Goal: Task Accomplishment & Management: Manage account settings

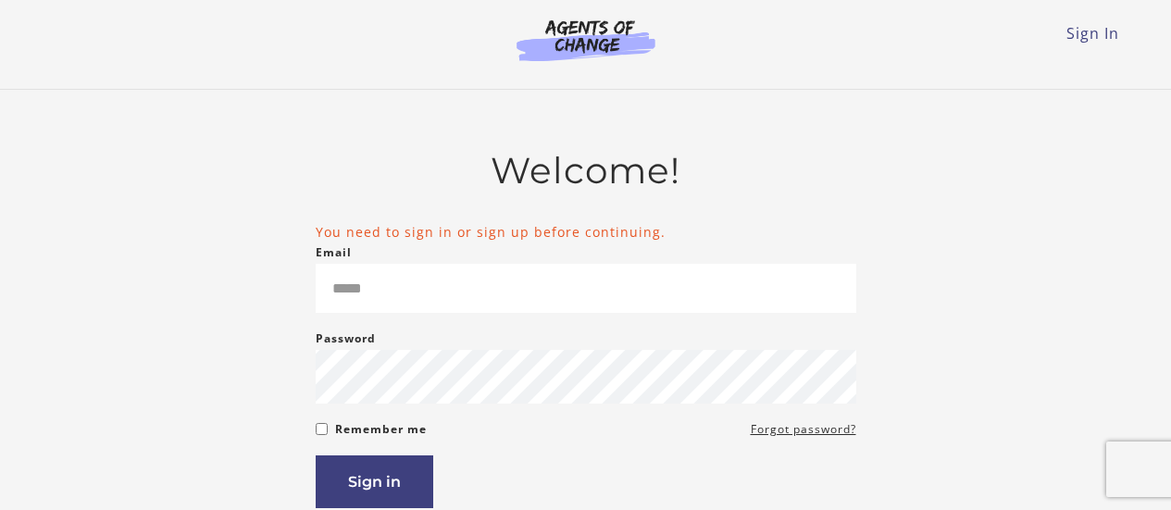
click at [798, 176] on h2 "Welcome!" at bounding box center [586, 170] width 540 height 43
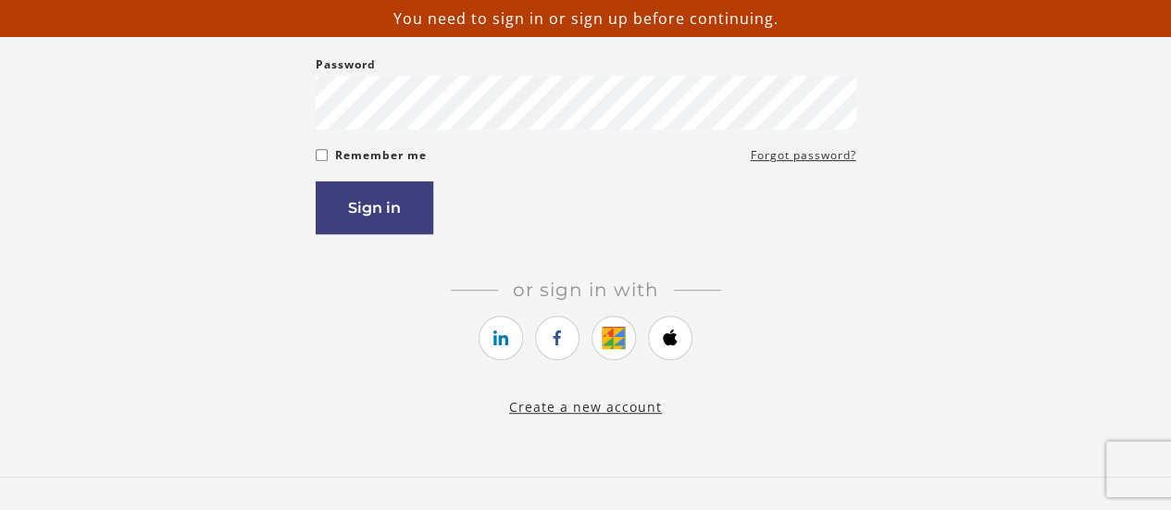
scroll to position [370, 0]
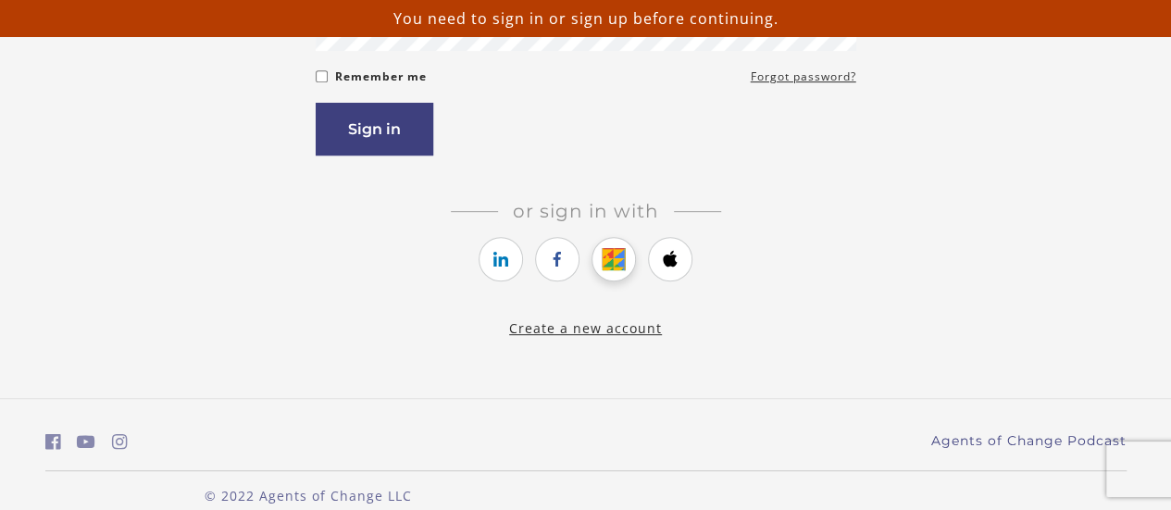
click at [619, 260] on icon "https://courses.thinkific.com/users/auth/google?ss%5Breferral%5D=&ss%5Buser_ret…" at bounding box center [613, 259] width 23 height 22
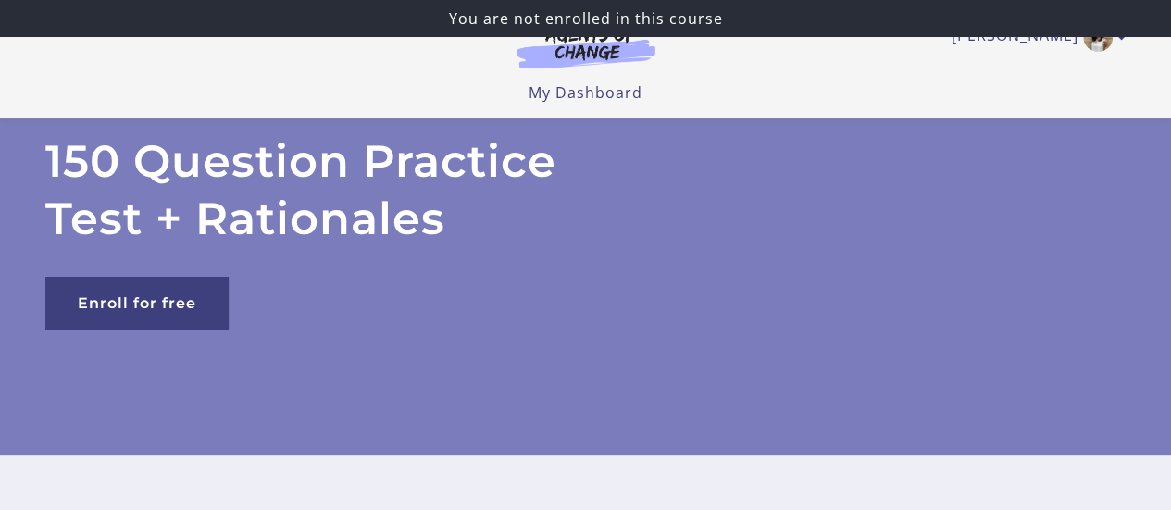
scroll to position [185, 0]
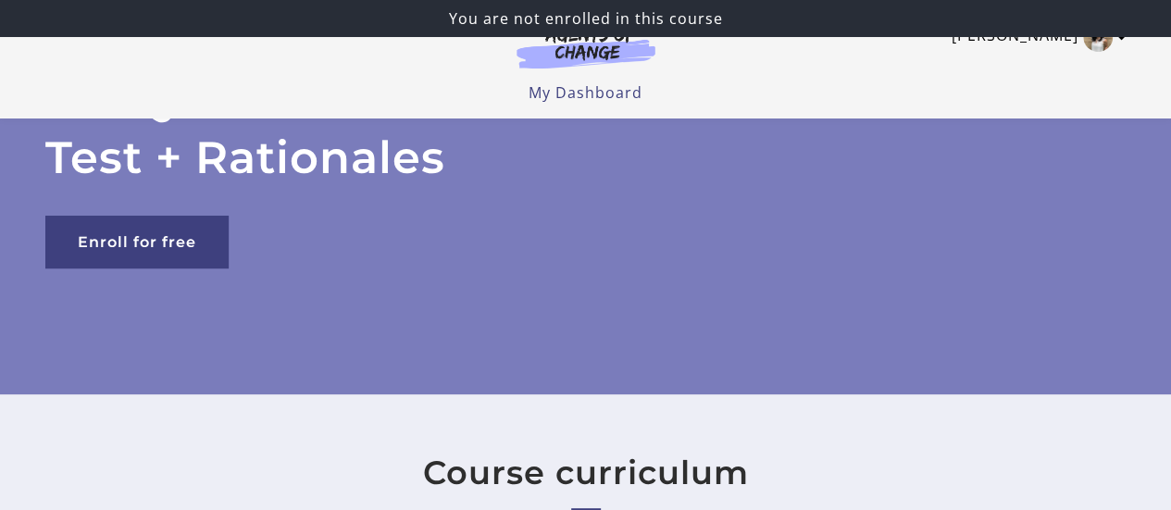
click at [1122, 42] on icon "Toggle menu" at bounding box center [1121, 37] width 9 height 15
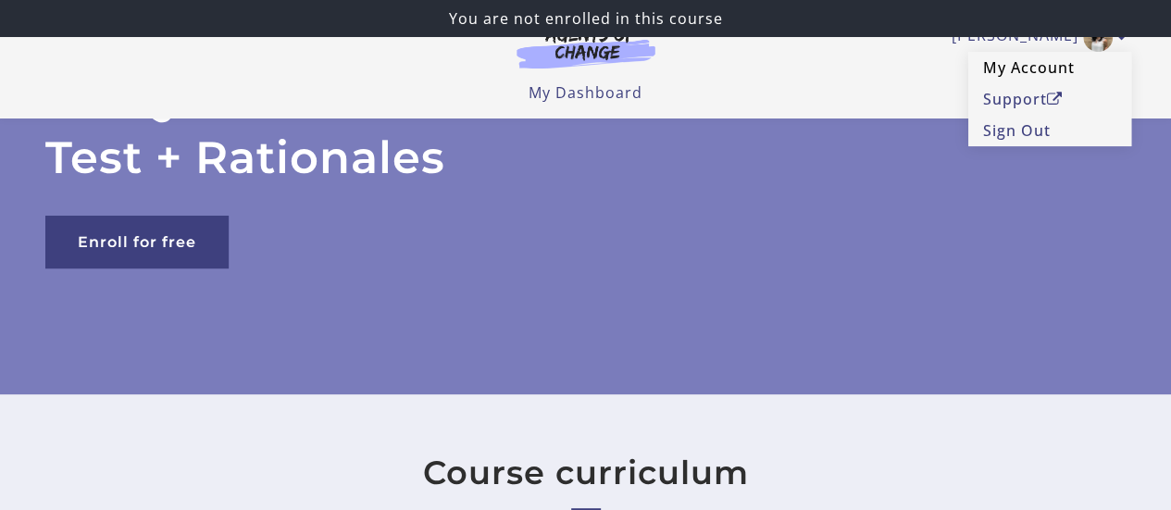
click at [1012, 73] on link "My Account" at bounding box center [1049, 67] width 163 height 31
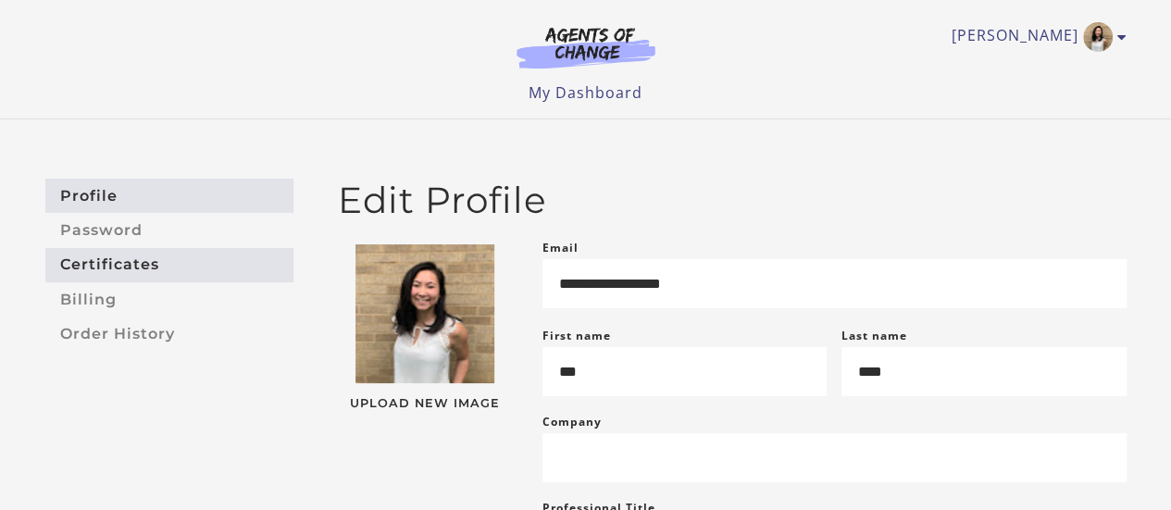
click at [87, 273] on link "Certificates" at bounding box center [169, 265] width 248 height 34
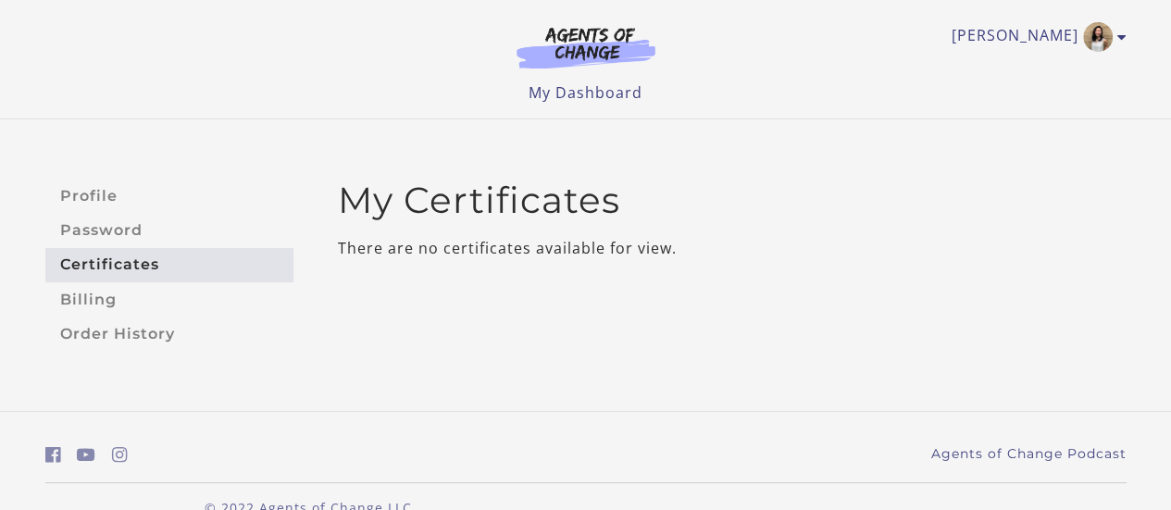
click at [576, 45] on img at bounding box center [586, 47] width 178 height 43
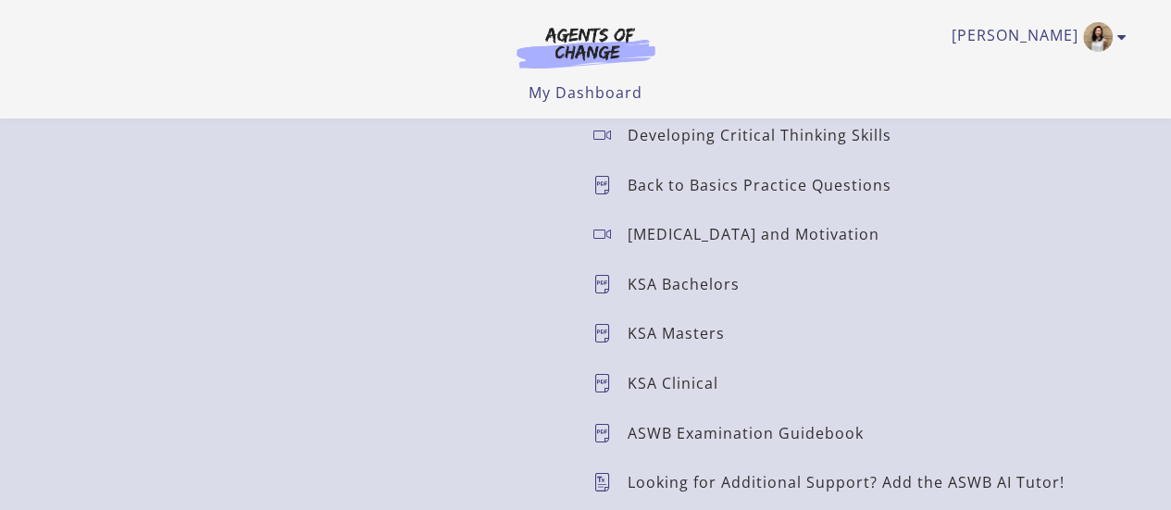
scroll to position [2038, 0]
